Goal: Task Accomplishment & Management: Complete application form

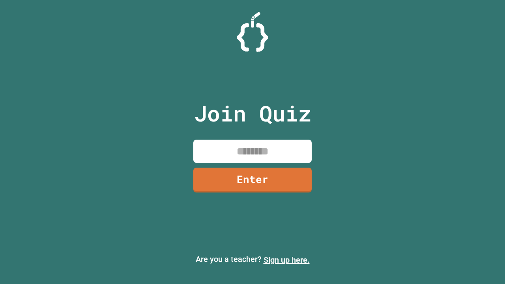
click at [287, 260] on link "Sign up here." at bounding box center [287, 259] width 46 height 9
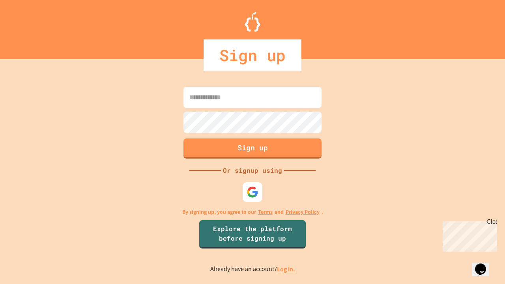
click at [287, 269] on link "Log in." at bounding box center [286, 269] width 18 height 8
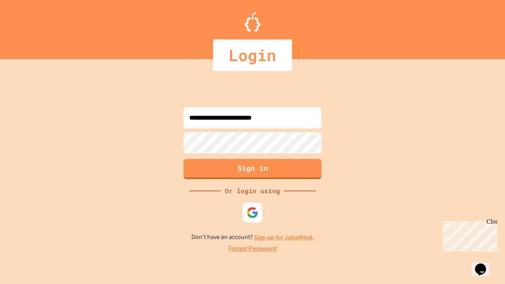
type input "**********"
